Goal: Navigation & Orientation: Find specific page/section

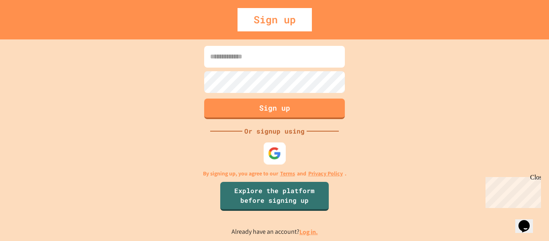
click at [282, 155] on div at bounding box center [275, 153] width 22 height 22
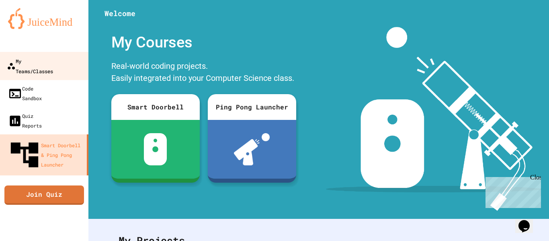
click at [53, 57] on div "My Teams/Classes" at bounding box center [30, 66] width 46 height 20
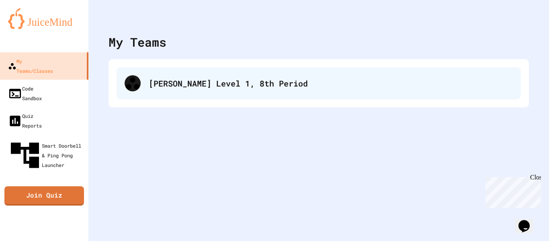
click at [257, 70] on div "[PERSON_NAME] Level 1, 8th Period" at bounding box center [319, 83] width 404 height 32
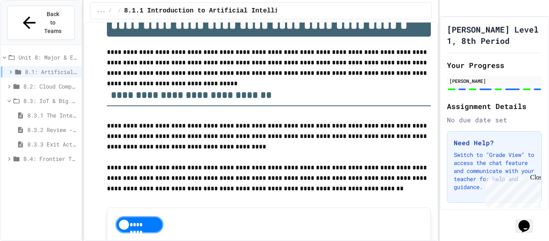
scroll to position [27, 0]
